Goal: Transaction & Acquisition: Purchase product/service

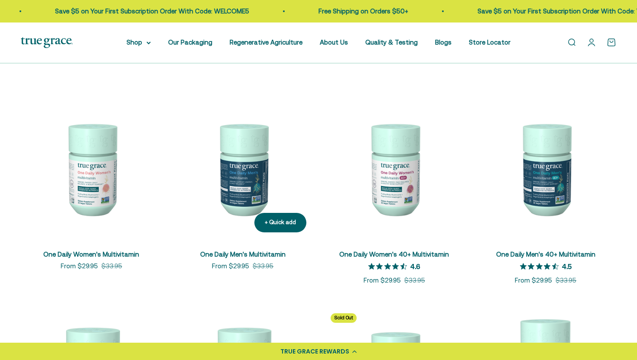
click at [258, 158] on img at bounding box center [242, 168] width 141 height 141
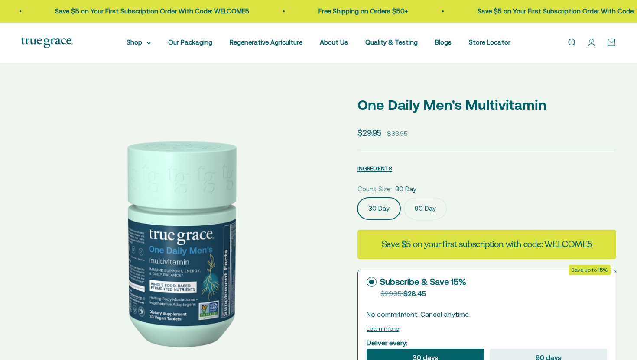
select select "3"
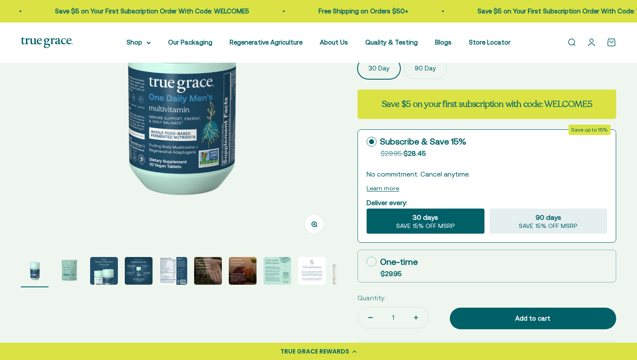
scroll to position [153, 0]
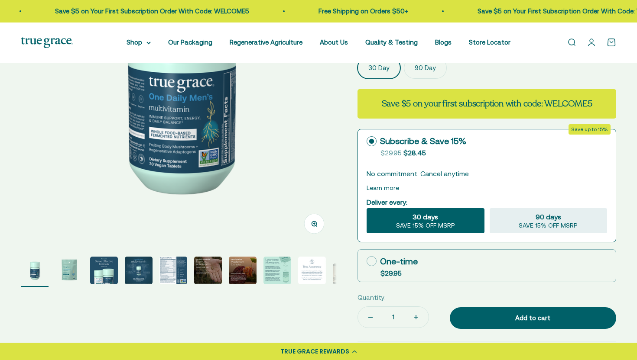
click at [169, 276] on img "Go to item 5" at bounding box center [173, 271] width 28 height 28
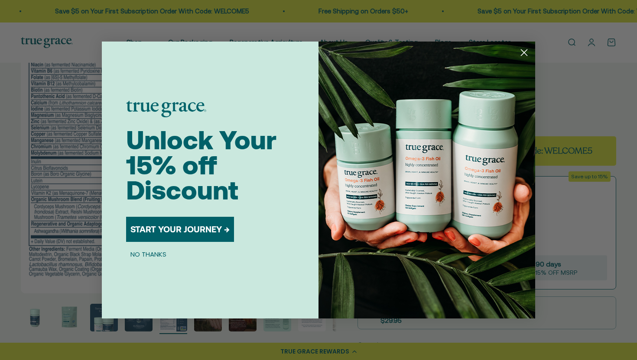
scroll to position [105, 0]
click at [522, 53] on circle "Close dialog" at bounding box center [524, 52] width 14 height 14
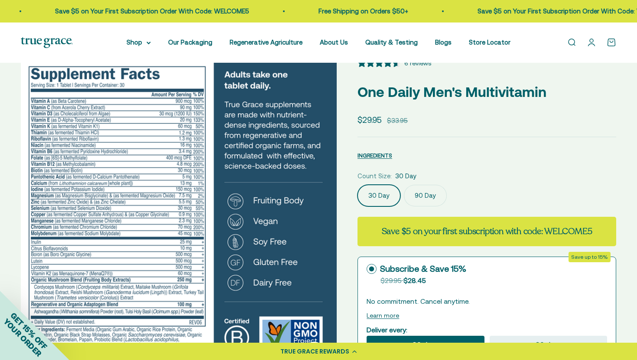
scroll to position [24, 0]
